Goal: Task Accomplishment & Management: Use online tool/utility

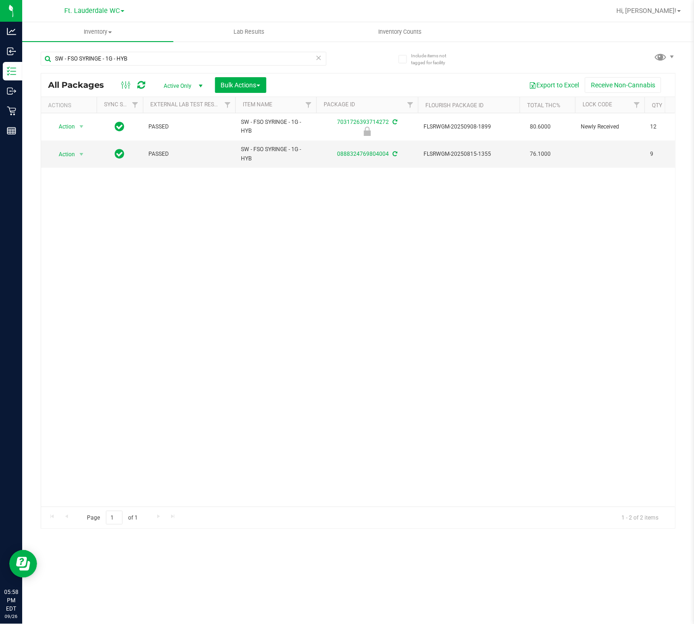
scroll to position [0, 46]
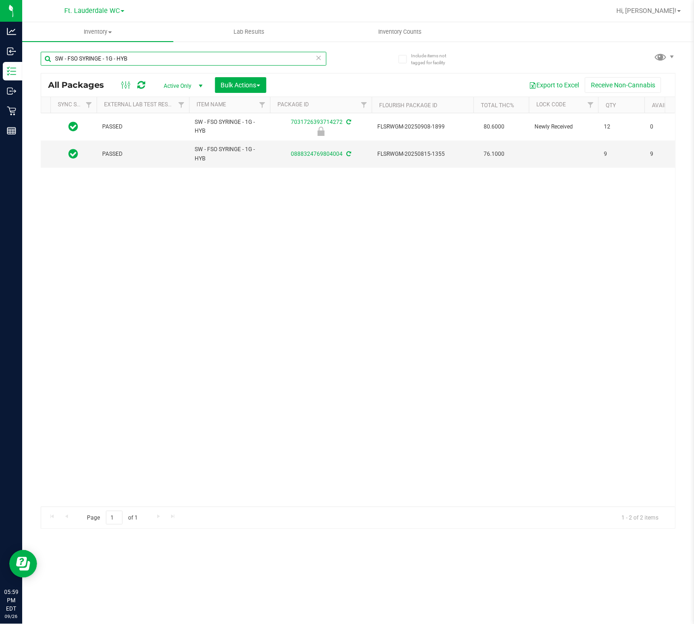
click at [158, 57] on input "SW - FSO SYRINGE - 1G - HYB" at bounding box center [184, 59] width 286 height 14
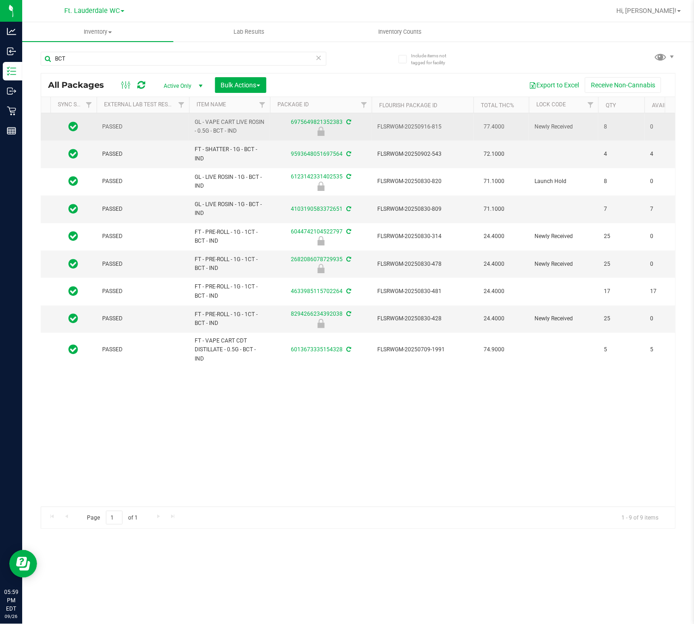
click at [225, 135] on span "GL - VAPE CART LIVE ROSIN - 0.5G - BCT - IND" at bounding box center [230, 127] width 70 height 18
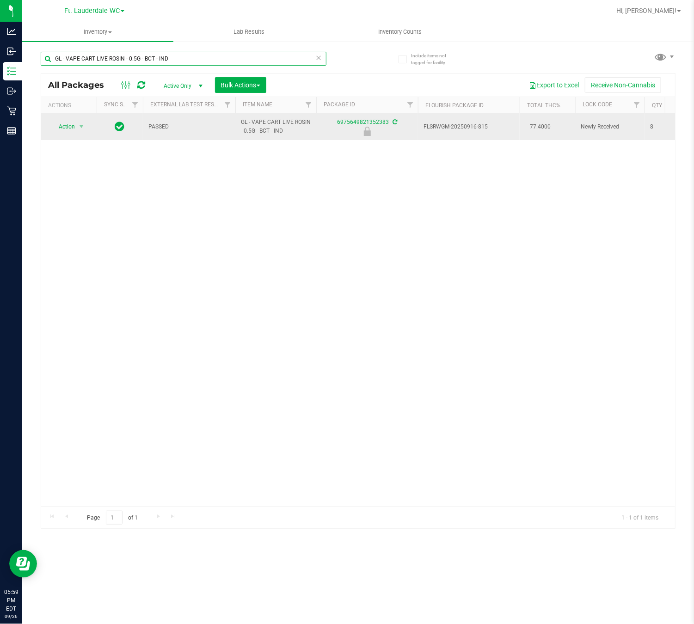
type input "GL - VAPE CART LIVE ROSIN - 0.5G - BCT - IND"
click at [54, 129] on span "Action" at bounding box center [62, 126] width 25 height 13
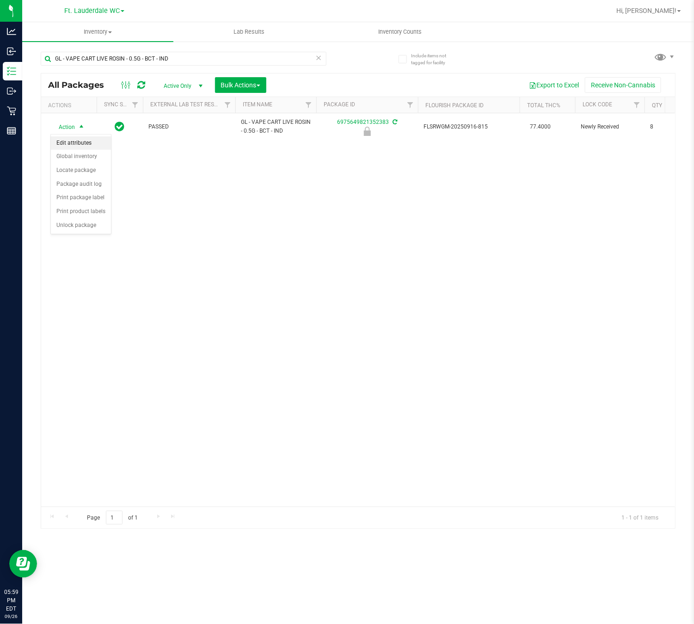
click at [68, 138] on li "Edit attributes" at bounding box center [81, 143] width 60 height 14
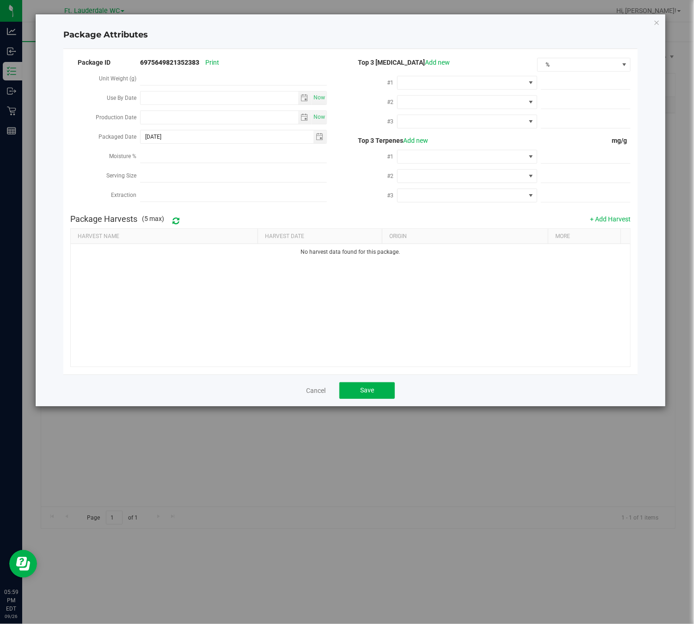
click at [78, 119] on div "Production Date" at bounding box center [105, 118] width 70 height 19
click at [656, 21] on icon "Close modal" at bounding box center [657, 22] width 6 height 11
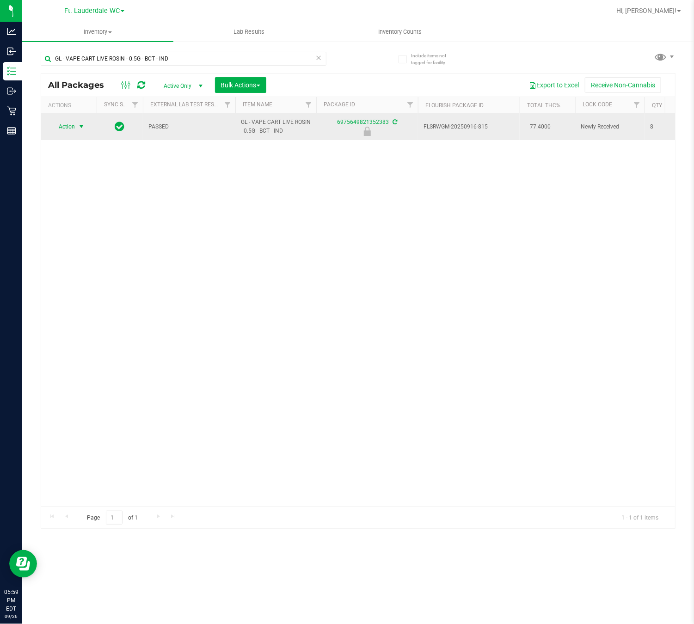
click at [64, 128] on span "Action" at bounding box center [62, 126] width 25 height 13
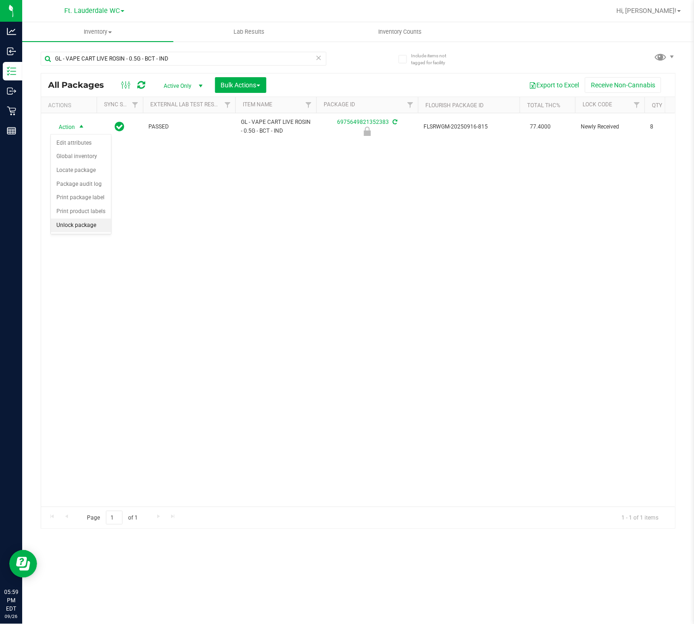
click at [88, 230] on li "Unlock package" at bounding box center [81, 226] width 60 height 14
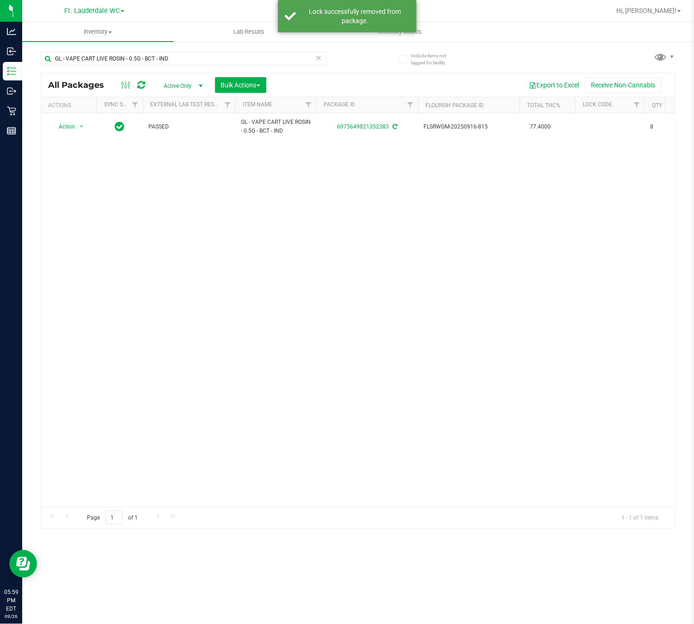
click at [211, 351] on div "Action Action Adjust qty Create package Edit attributes Global inventory Locate…" at bounding box center [358, 309] width 634 height 393
